Goal: Task Accomplishment & Management: Complete application form

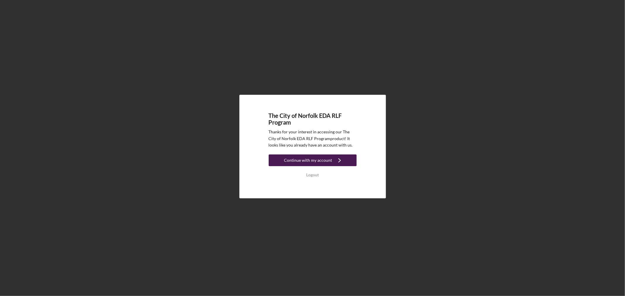
click at [305, 159] on div "Continue with my account" at bounding box center [308, 161] width 48 height 12
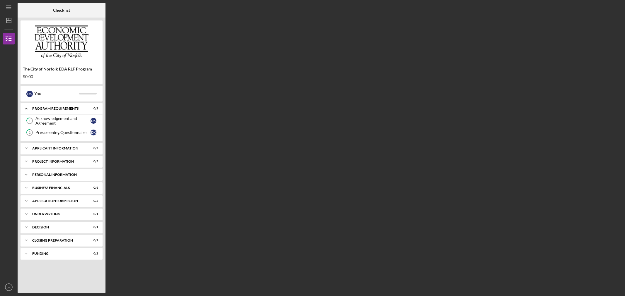
click at [43, 175] on div "Personal Information" at bounding box center [63, 175] width 63 height 4
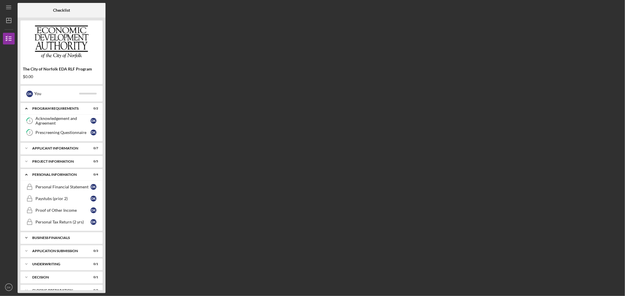
click at [59, 240] on div "Business Financials" at bounding box center [63, 238] width 63 height 4
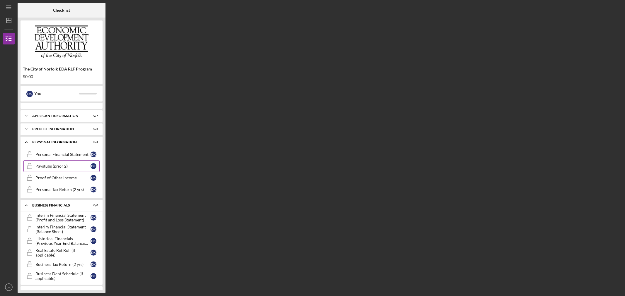
scroll to position [65, 0]
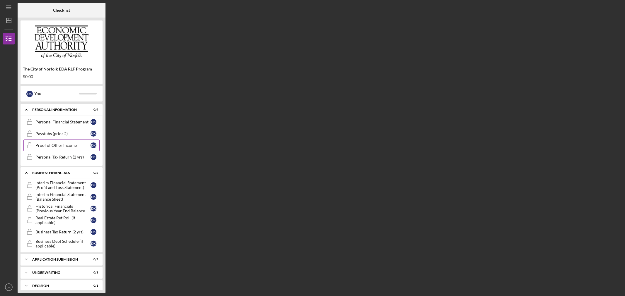
click at [61, 146] on div "Proof of Other Income" at bounding box center [62, 145] width 55 height 5
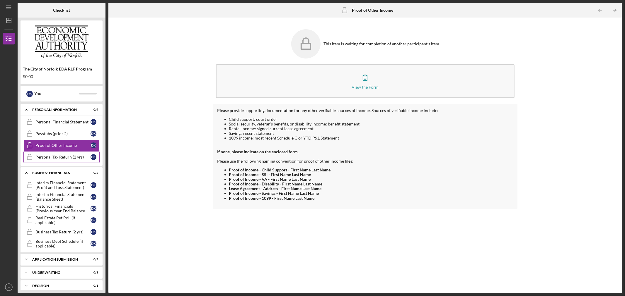
click at [63, 158] on div "Personal Tax Return (2 yrs)" at bounding box center [62, 157] width 55 height 5
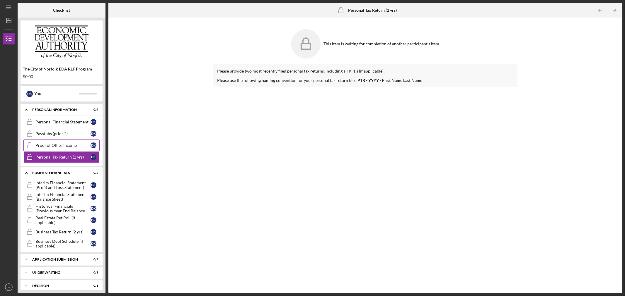
click at [65, 151] on link "Proof of Other Income Proof of Other Income D K" at bounding box center [61, 146] width 76 height 12
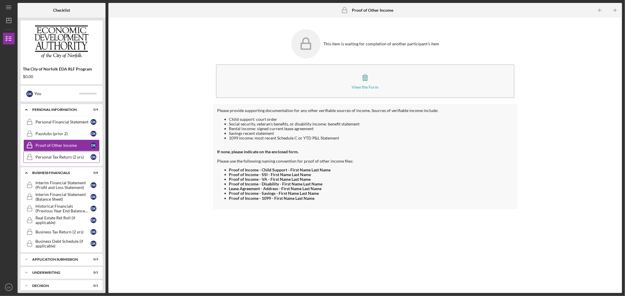
click at [63, 160] on link "Personal Tax Return (2 yrs) Personal Tax Return (2 yrs) D K" at bounding box center [61, 157] width 76 height 12
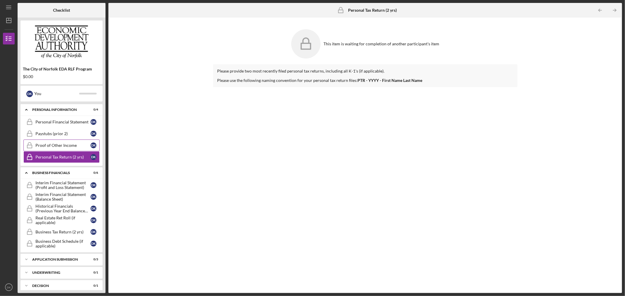
click at [63, 148] on div "Proof of Other Income" at bounding box center [62, 145] width 55 height 5
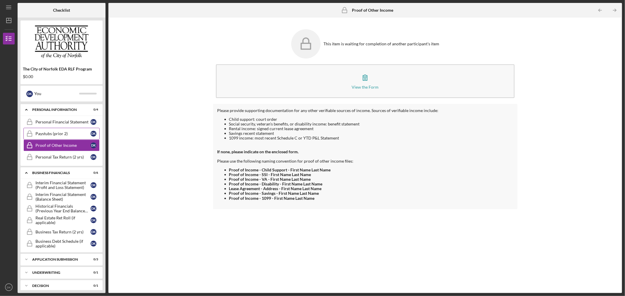
click at [63, 139] on link "Paystubs (prior 2) Paystubs (prior 2) D K" at bounding box center [61, 134] width 76 height 12
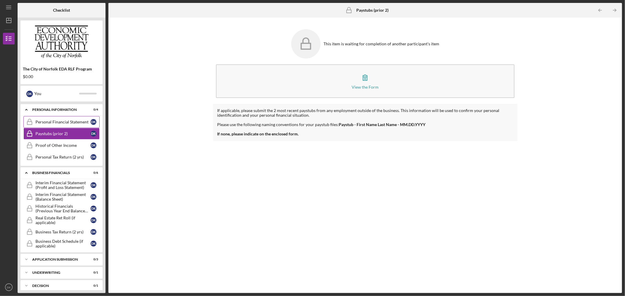
click at [62, 127] on link "Personal Financial Statement Personal Financial Statement D K" at bounding box center [61, 122] width 76 height 12
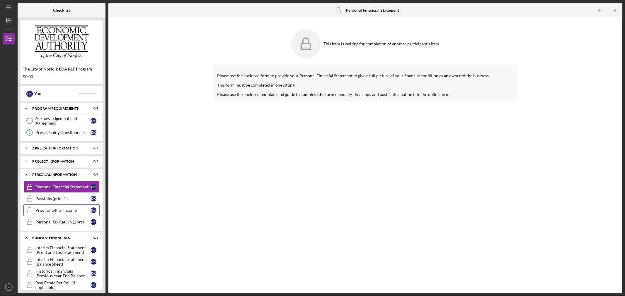
click at [80, 207] on link "Proof of Other Income Proof of Other Income D K" at bounding box center [61, 211] width 76 height 12
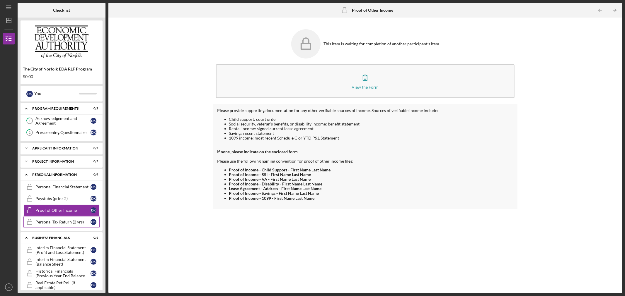
click at [81, 219] on link "Personal Tax Return (2 yrs) Personal Tax Return (2 yrs) D K" at bounding box center [61, 222] width 76 height 12
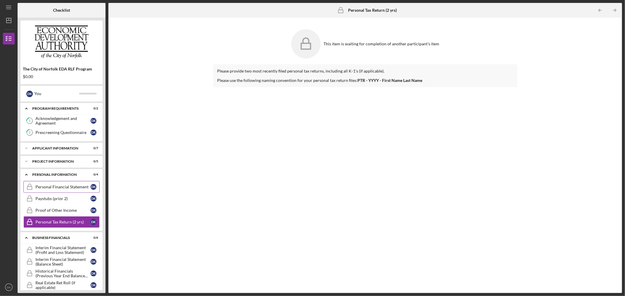
click at [82, 190] on div "Personal Financial Statement" at bounding box center [62, 187] width 55 height 5
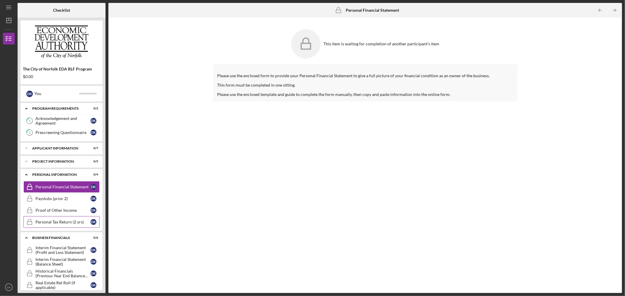
click at [75, 220] on div "Personal Tax Return (2 yrs)" at bounding box center [62, 222] width 55 height 5
